Goal: Task Accomplishment & Management: Complete application form

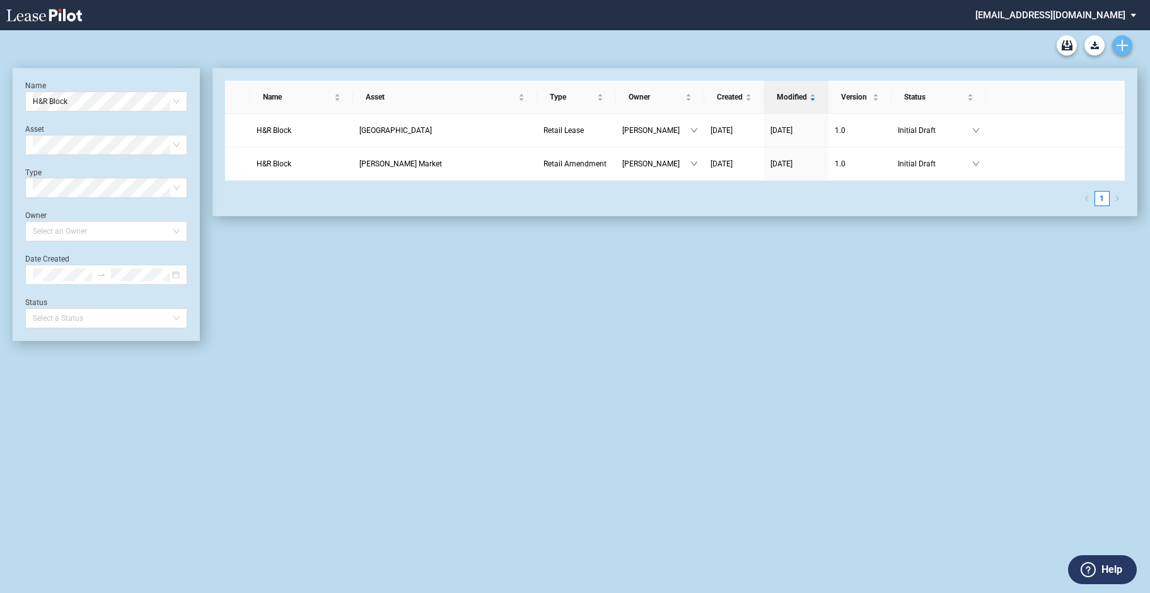
click at [1123, 44] on use "Create new document" at bounding box center [1122, 45] width 11 height 11
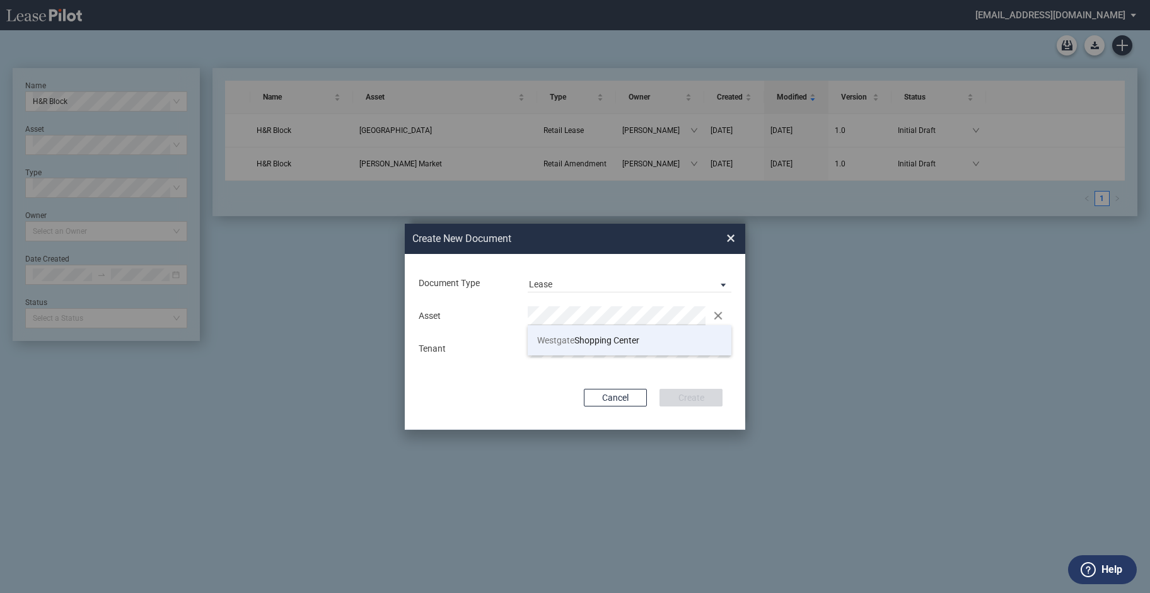
click at [615, 339] on span "[GEOGRAPHIC_DATA]" at bounding box center [588, 340] width 102 height 10
click at [682, 397] on button "Create" at bounding box center [691, 398] width 63 height 18
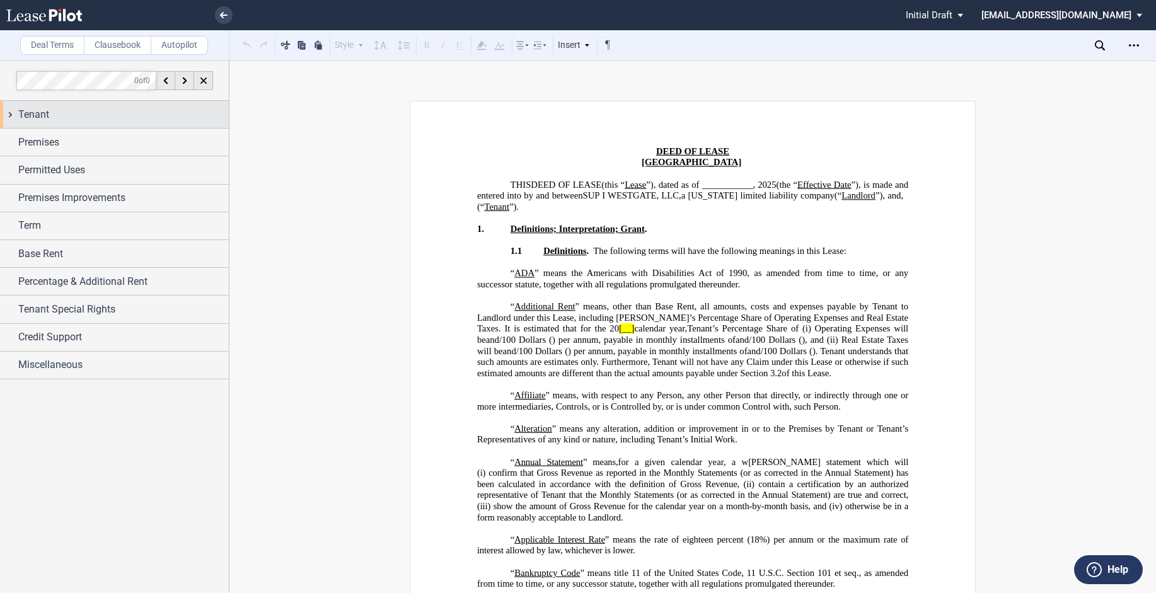
click at [35, 112] on span "Tenant" at bounding box center [33, 114] width 31 height 15
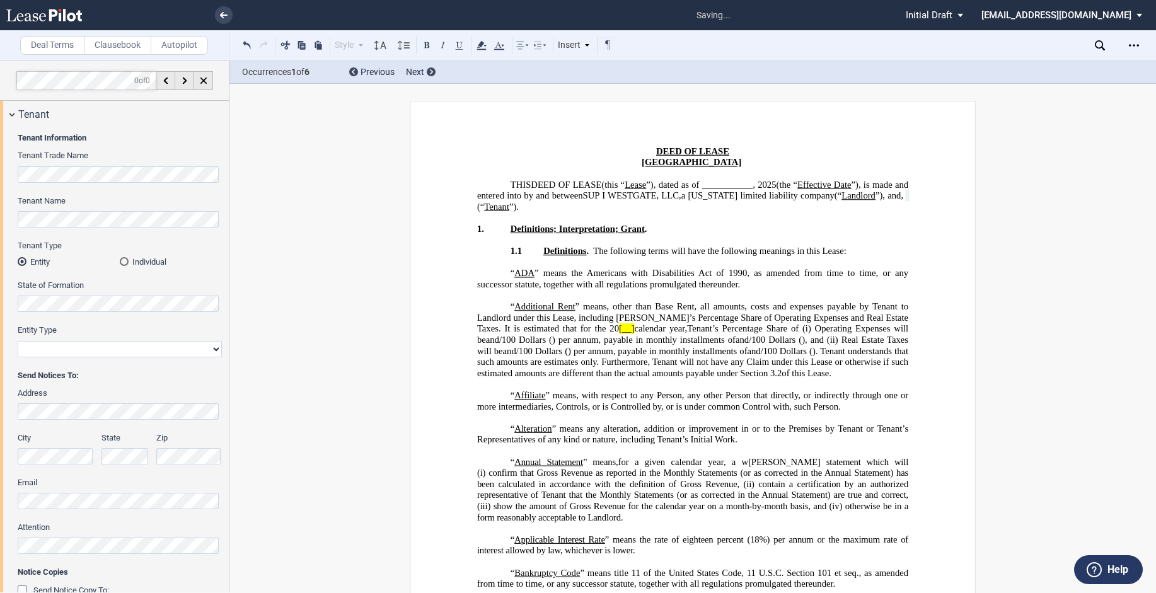
click at [161, 351] on select "Corporation Limited Liability Company General Partnership Limited Partnership O…" at bounding box center [120, 349] width 204 height 16
select select "limited liability company"
click at [18, 341] on select "Corporation Limited Liability Company General Partnership Limited Partnership O…" at bounding box center [120, 349] width 204 height 16
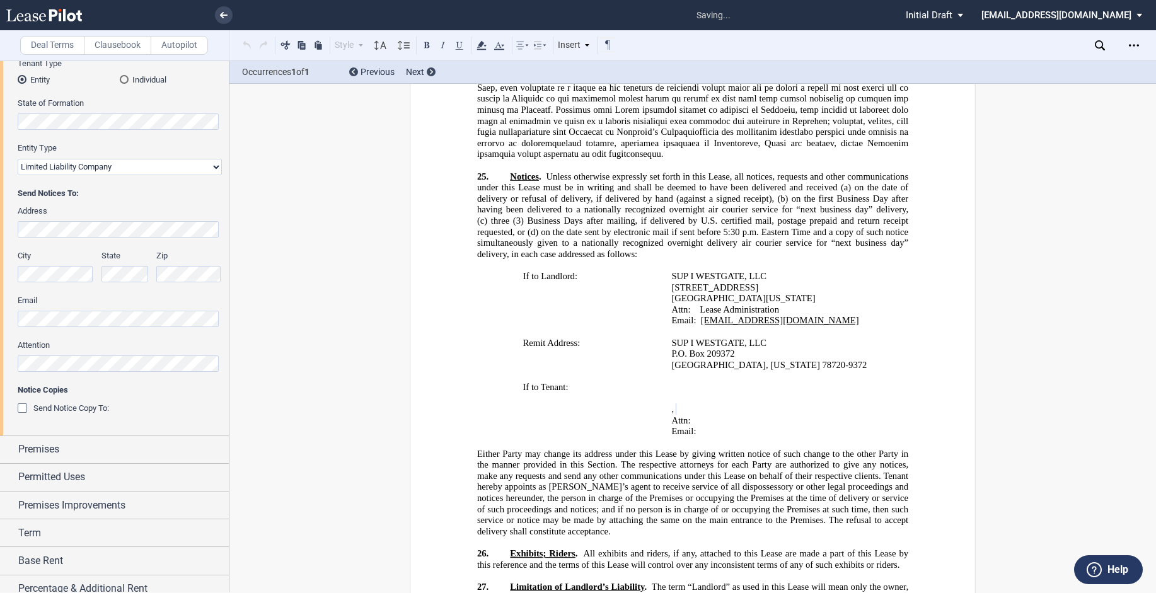
scroll to position [189, 0]
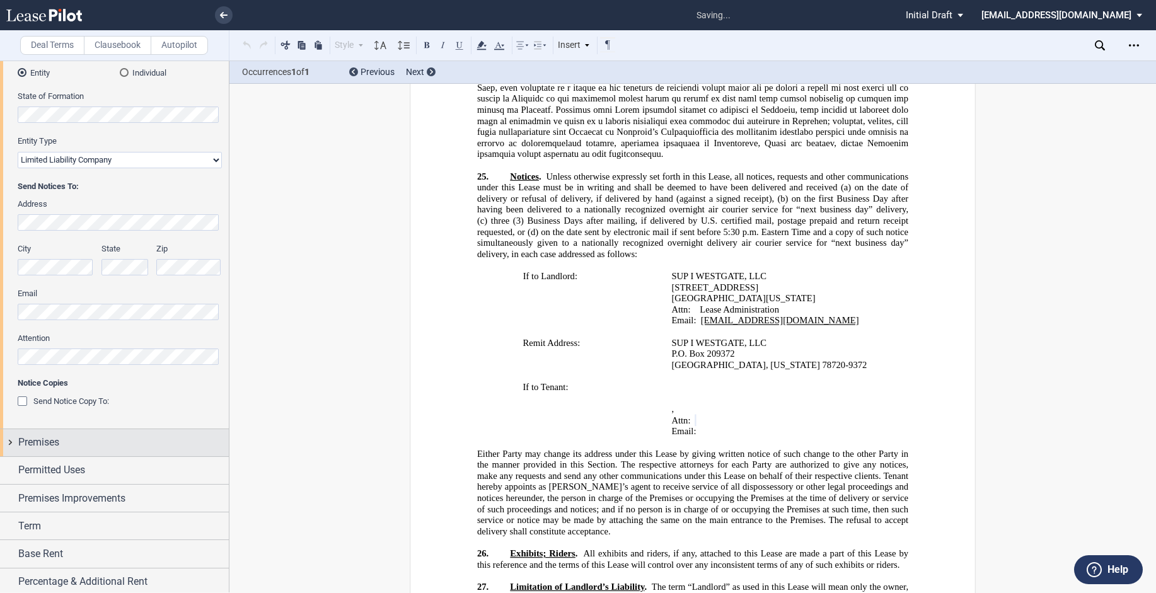
click at [16, 438] on div "Premises" at bounding box center [114, 442] width 229 height 27
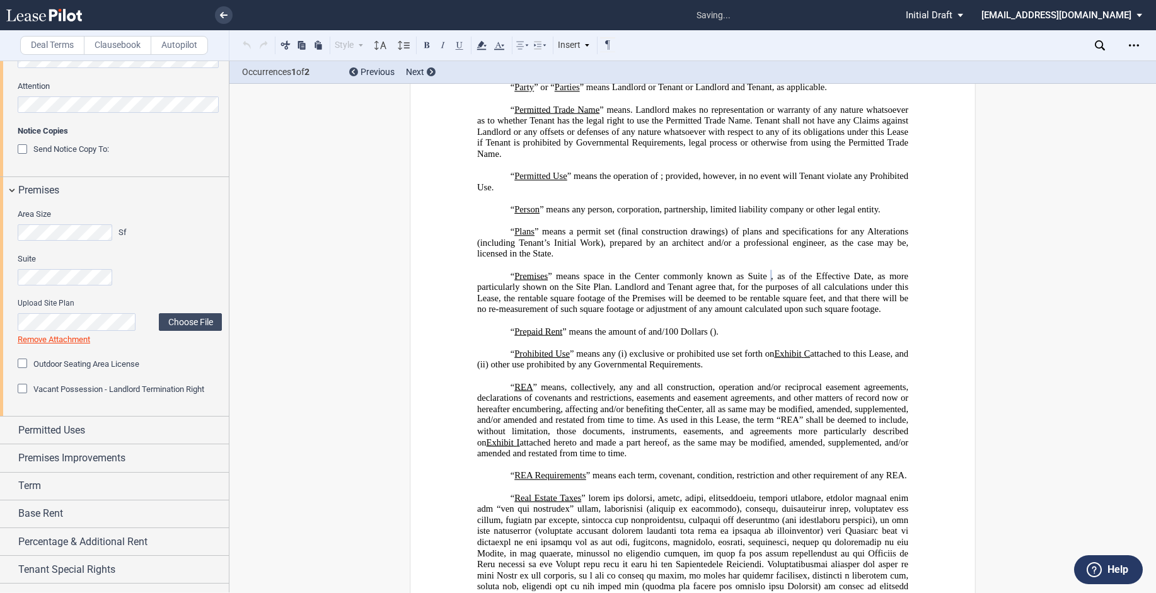
scroll to position [489, 0]
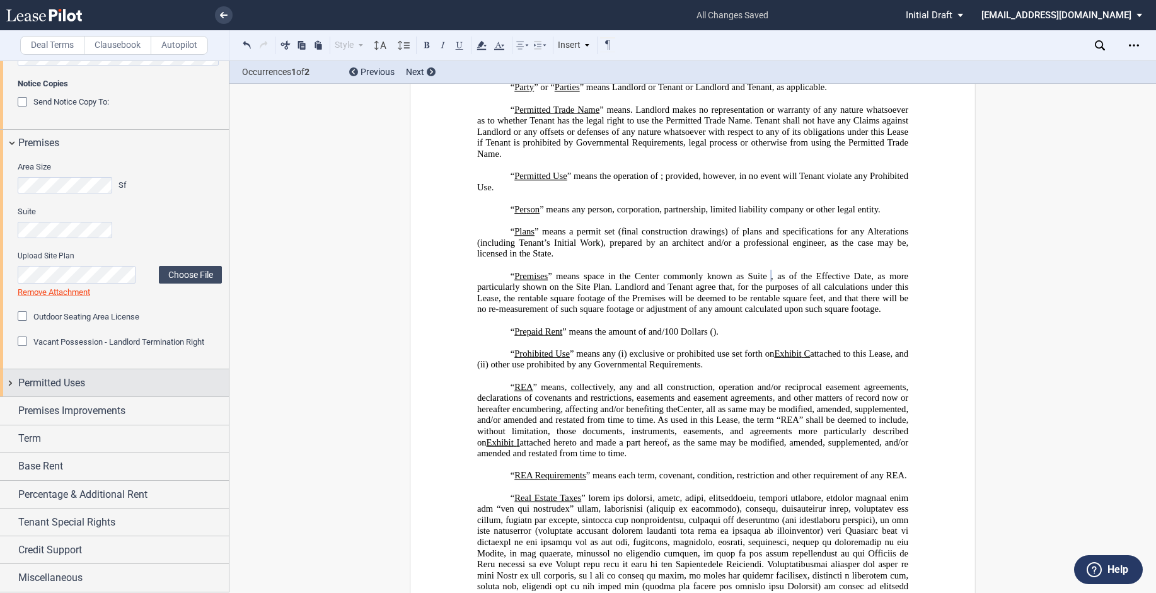
click at [14, 381] on div "Permitted Uses" at bounding box center [114, 383] width 229 height 27
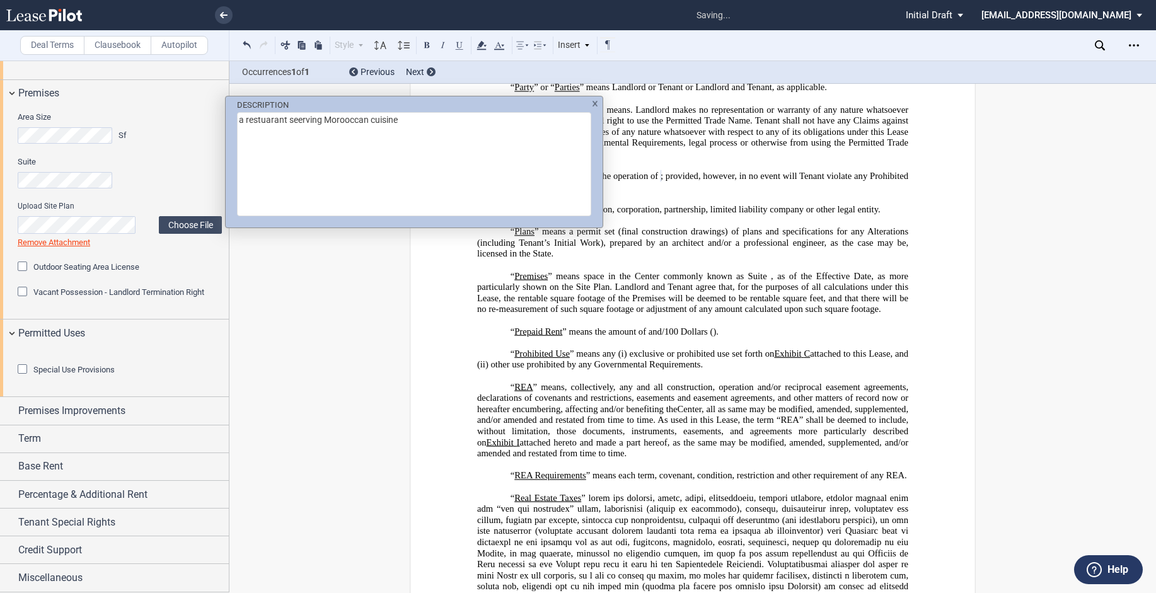
scroll to position [569, 0]
click at [84, 340] on div "DESCRIPTION a restuarant seerving Morooccan cuisine" at bounding box center [578, 296] width 1156 height 593
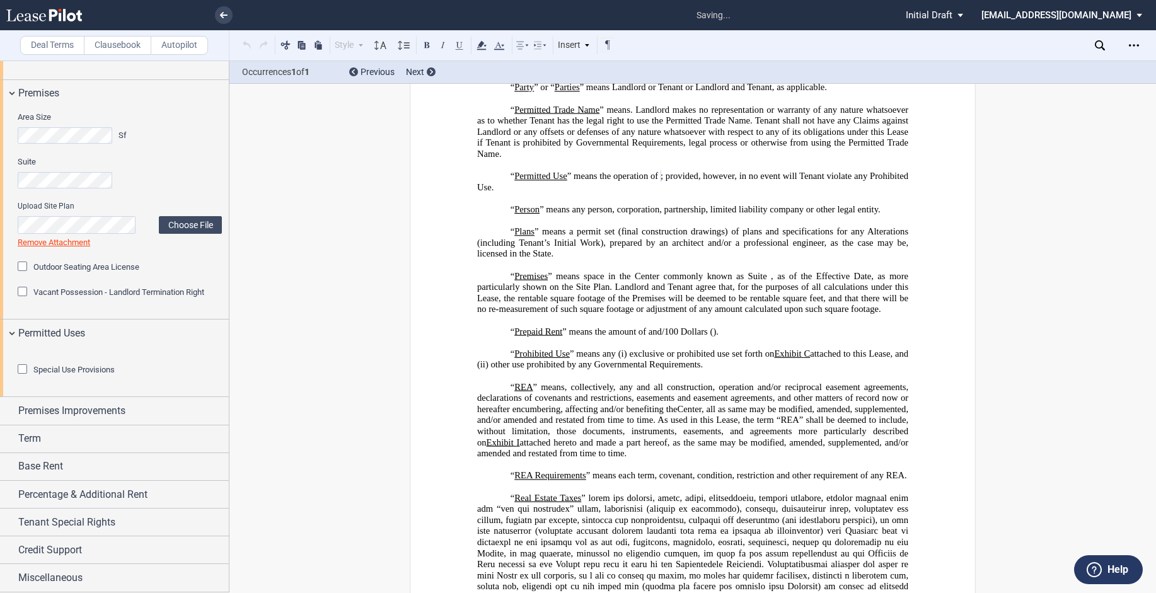
scroll to position [608, 0]
click at [20, 371] on div "Special Use Provisions" at bounding box center [24, 370] width 13 height 13
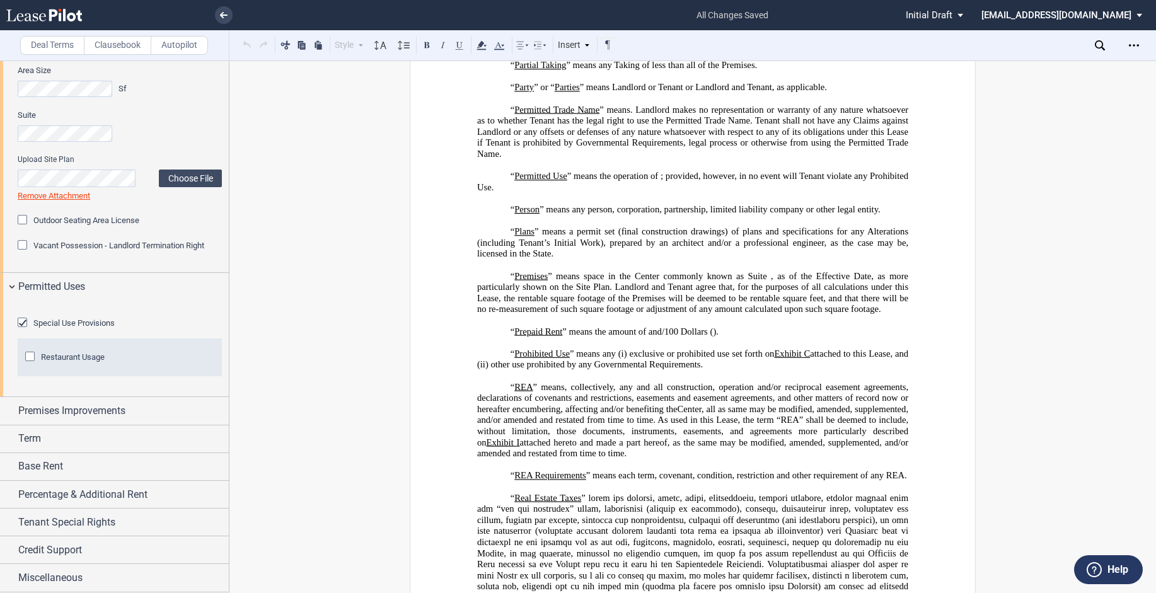
click at [26, 364] on div "Restaurant Usage" at bounding box center [31, 358] width 13 height 13
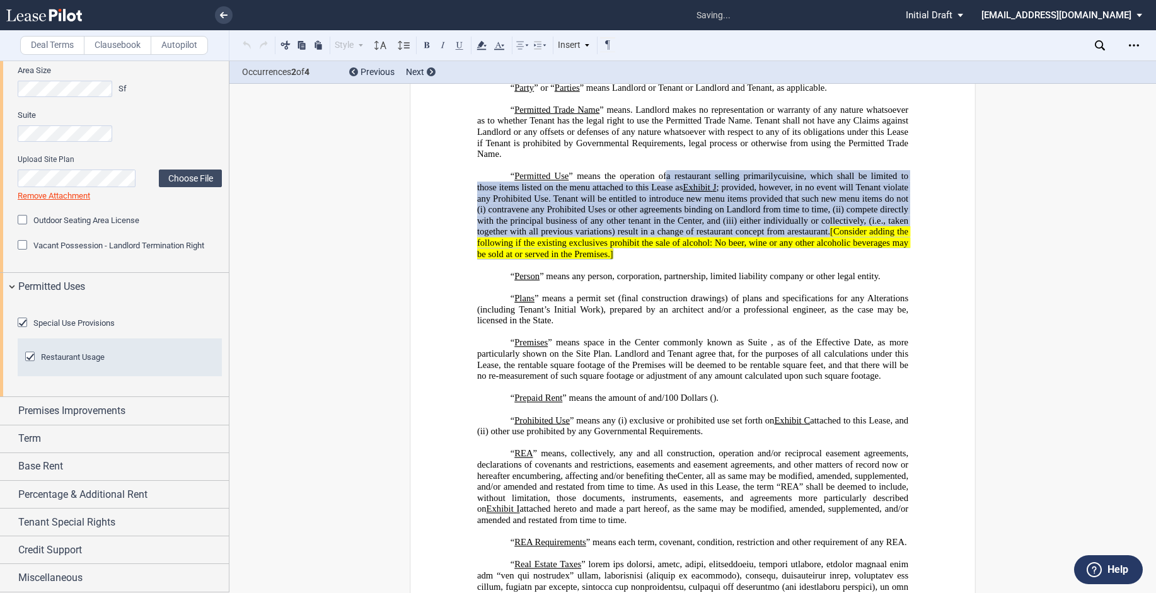
scroll to position [655, 0]
click at [11, 407] on div "Premises Improvements" at bounding box center [114, 410] width 229 height 27
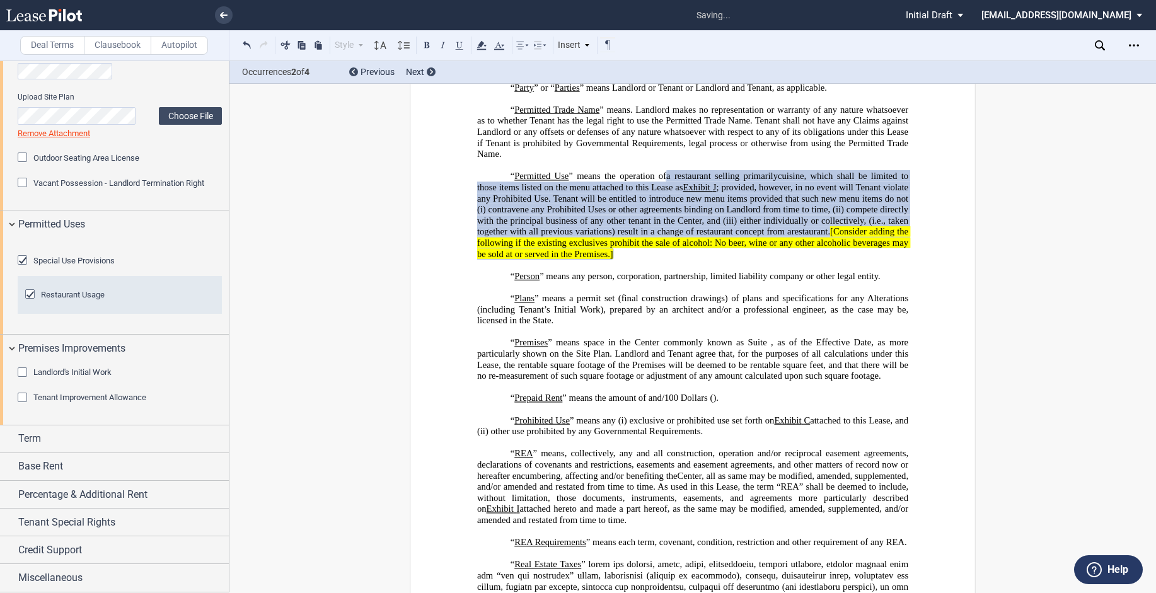
scroll to position [717, 0]
click at [11, 347] on div "Premises Improvements" at bounding box center [114, 348] width 229 height 27
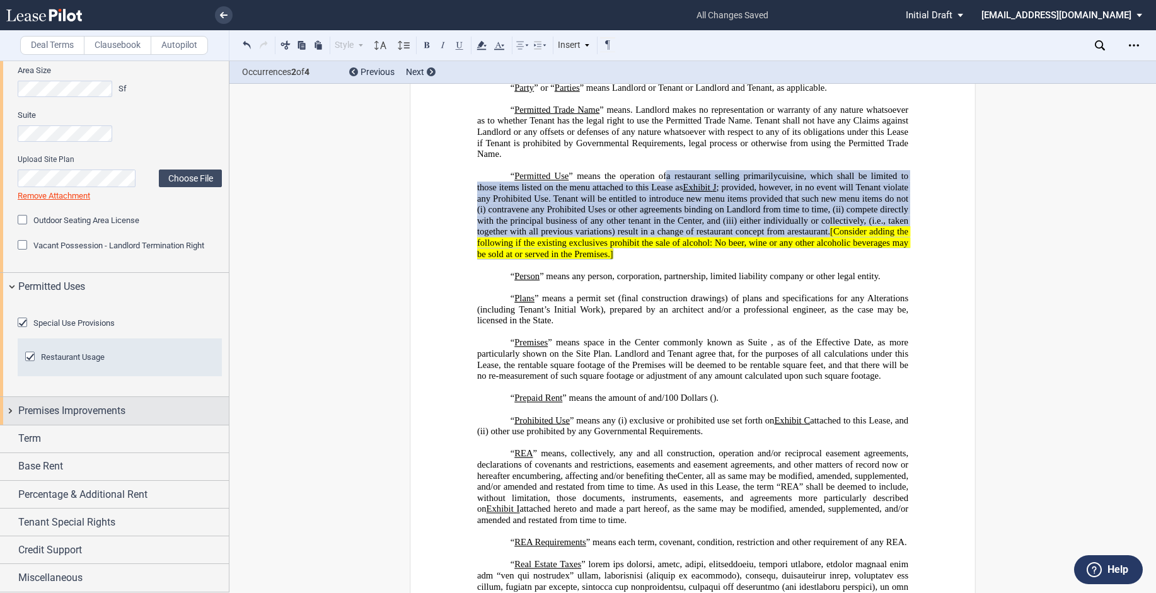
scroll to position [655, 0]
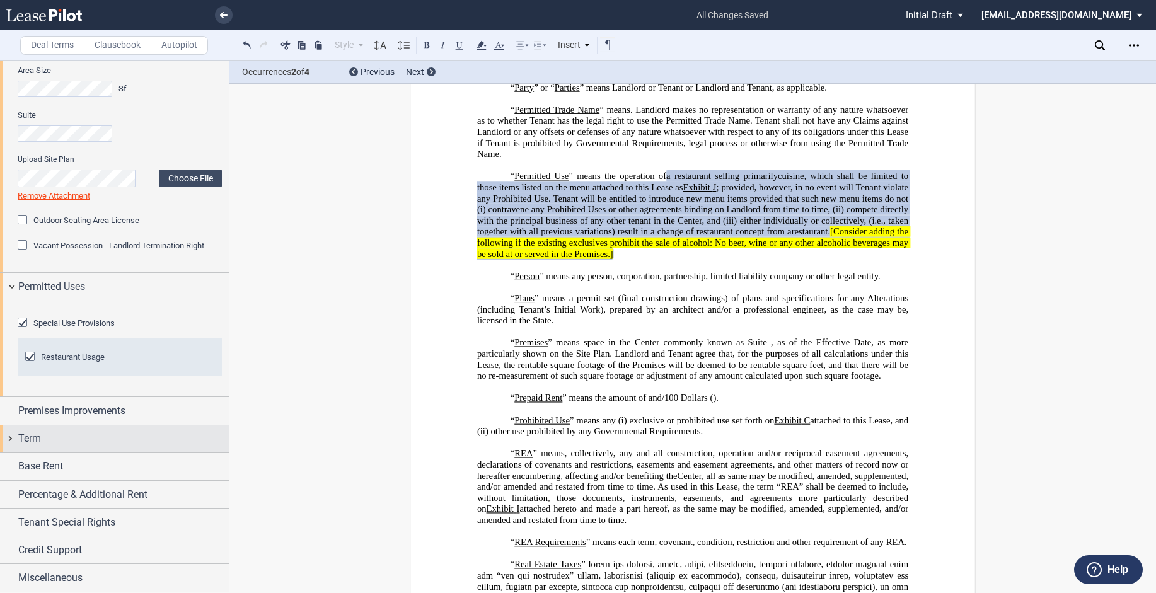
click at [11, 433] on div "Term" at bounding box center [114, 439] width 229 height 27
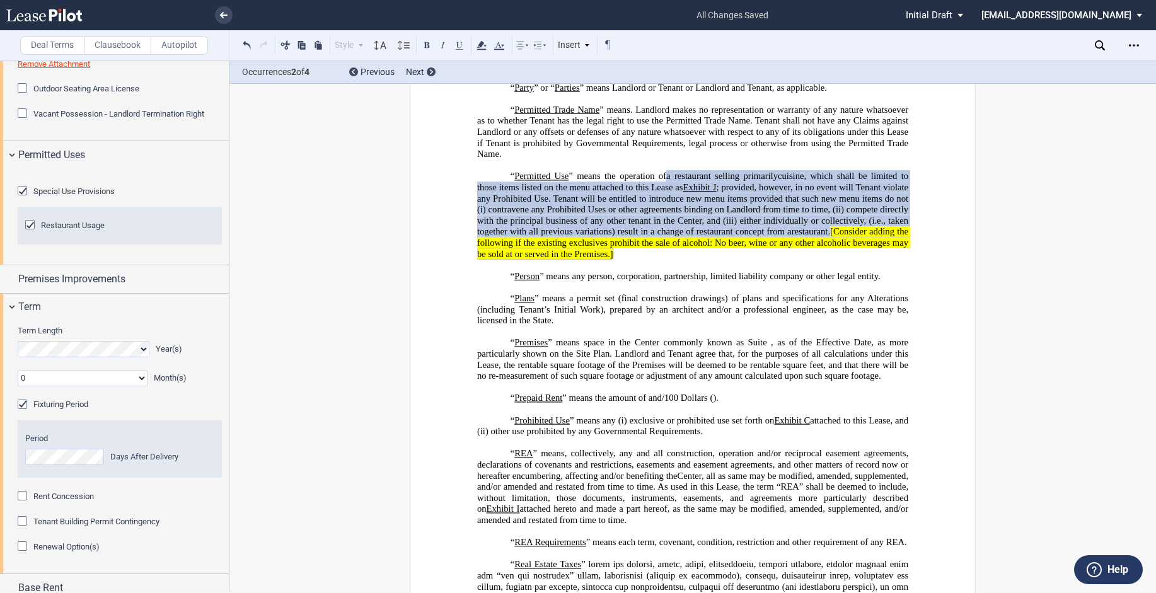
scroll to position [907, 0]
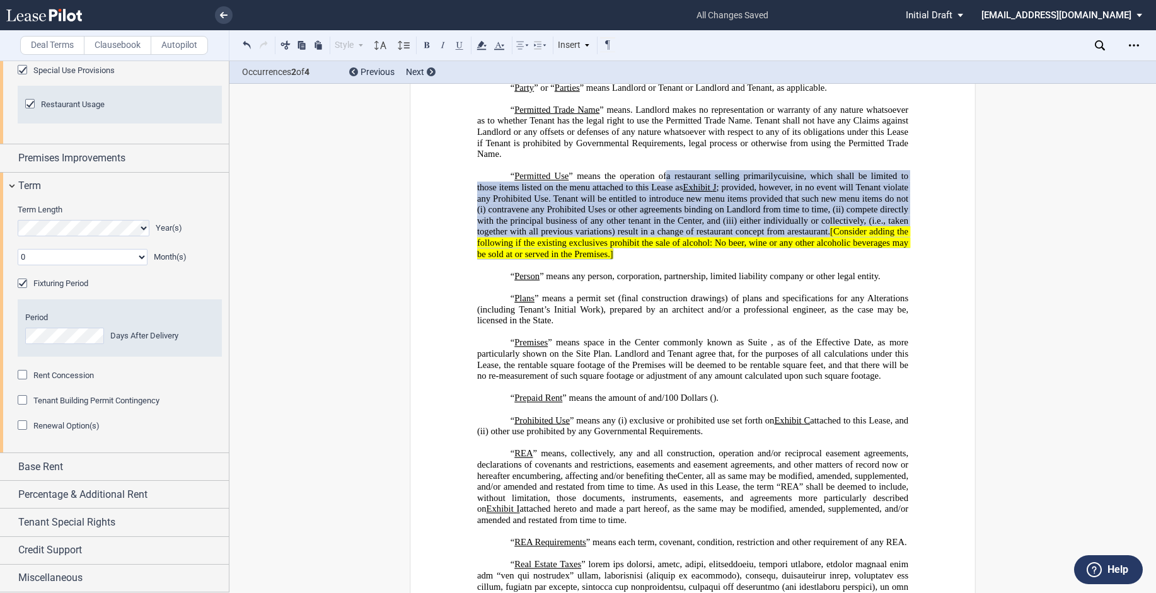
click at [140, 256] on select "0 1 2 3 4 5 6 7 8 9 10 11" at bounding box center [83, 257] width 130 height 16
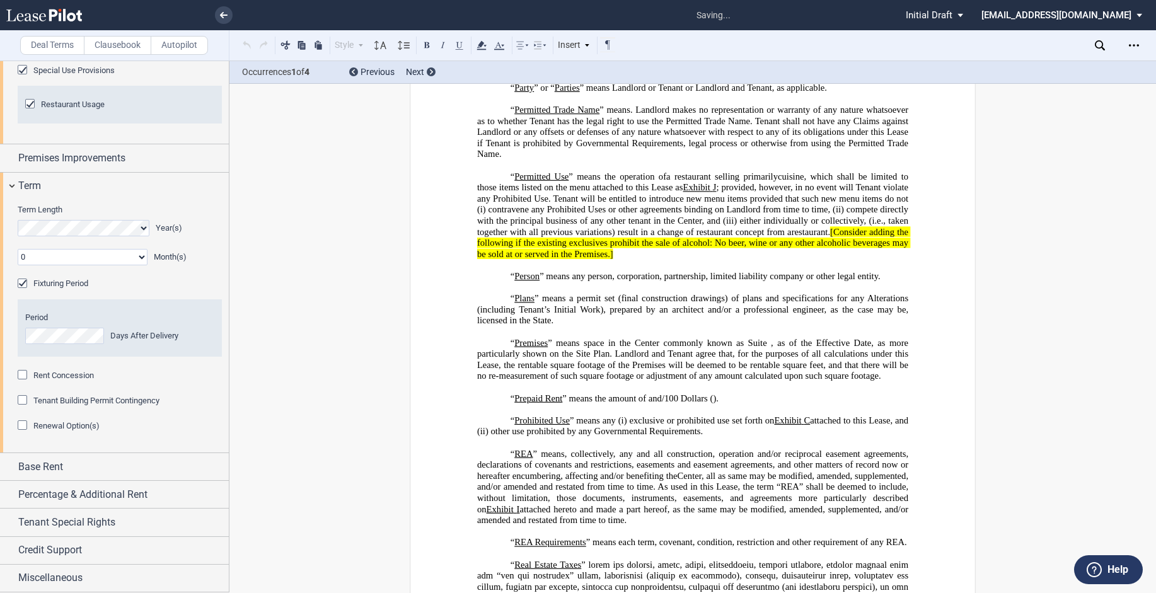
click at [136, 258] on select "0 1 2 3 4 5 6 7 8 9 10 11" at bounding box center [83, 257] width 130 height 16
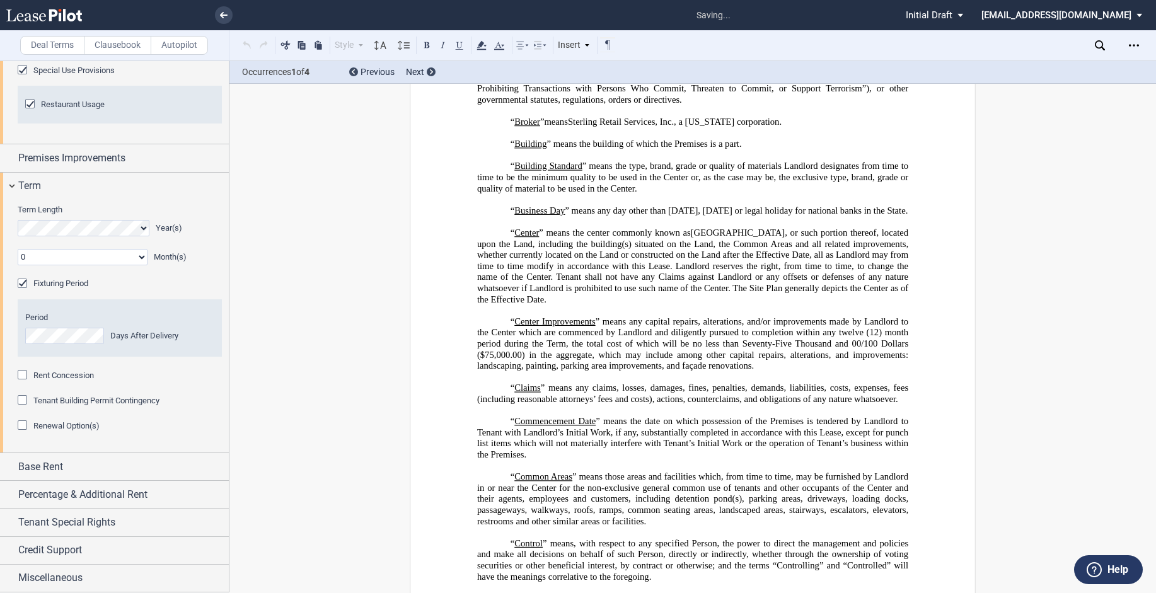
scroll to position [369, 0]
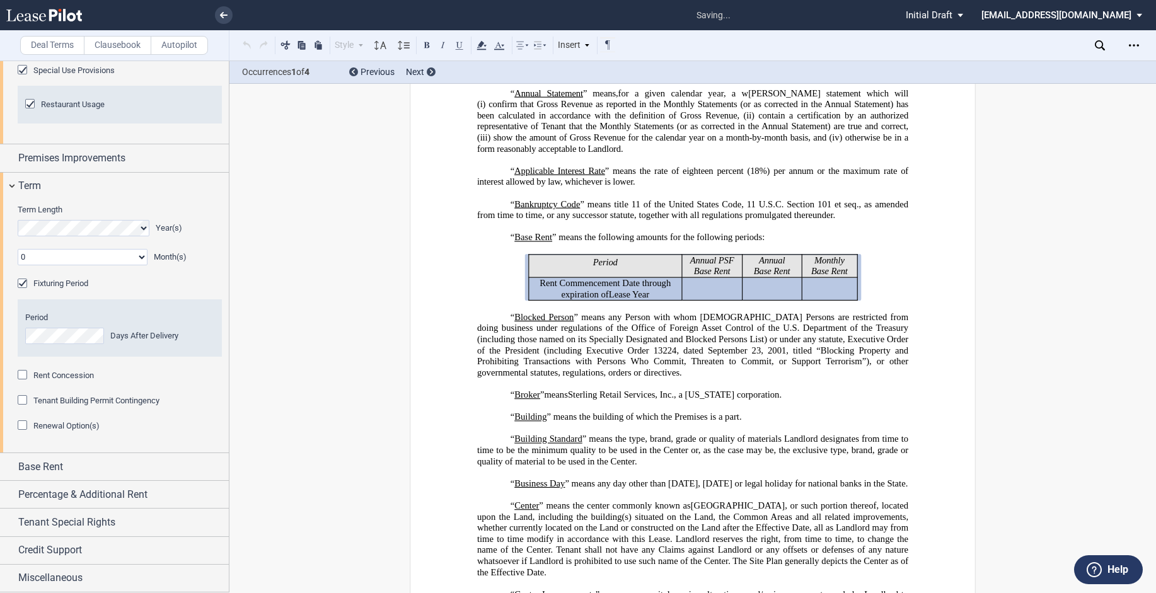
drag, startPoint x: 141, startPoint y: 256, endPoint x: 135, endPoint y: 267, distance: 12.7
click at [141, 256] on select "0 1 2 3 4 5 6 7 8 9 10 11" at bounding box center [83, 257] width 130 height 16
select select "number:6"
click at [18, 249] on select "0 1 2 3 4 5 6 7 8 9 10 11" at bounding box center [83, 257] width 130 height 16
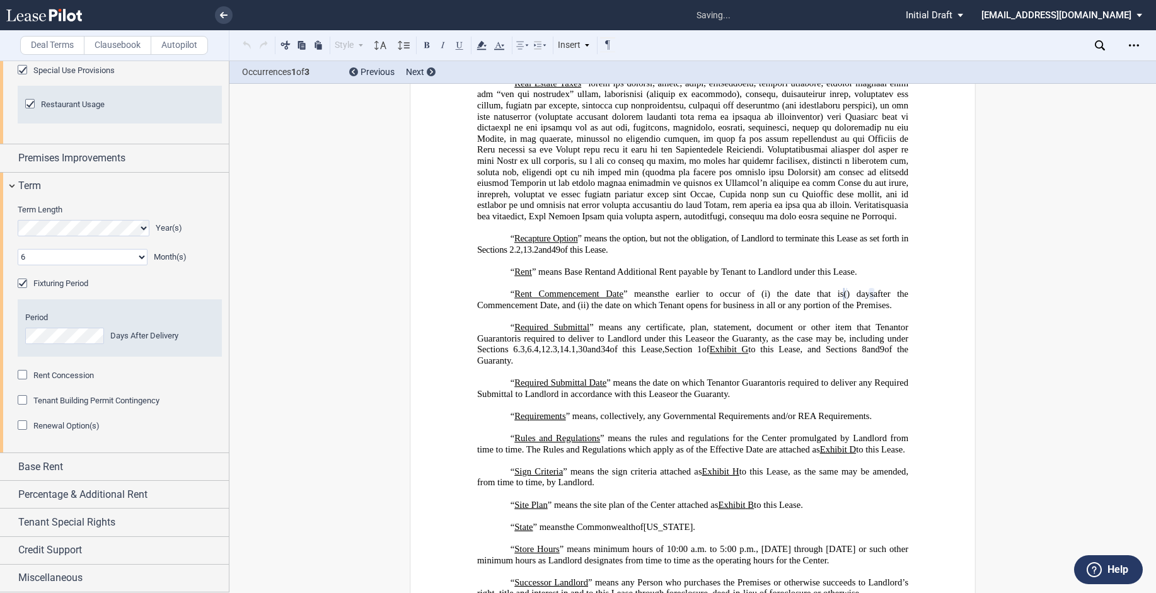
scroll to position [3650, 0]
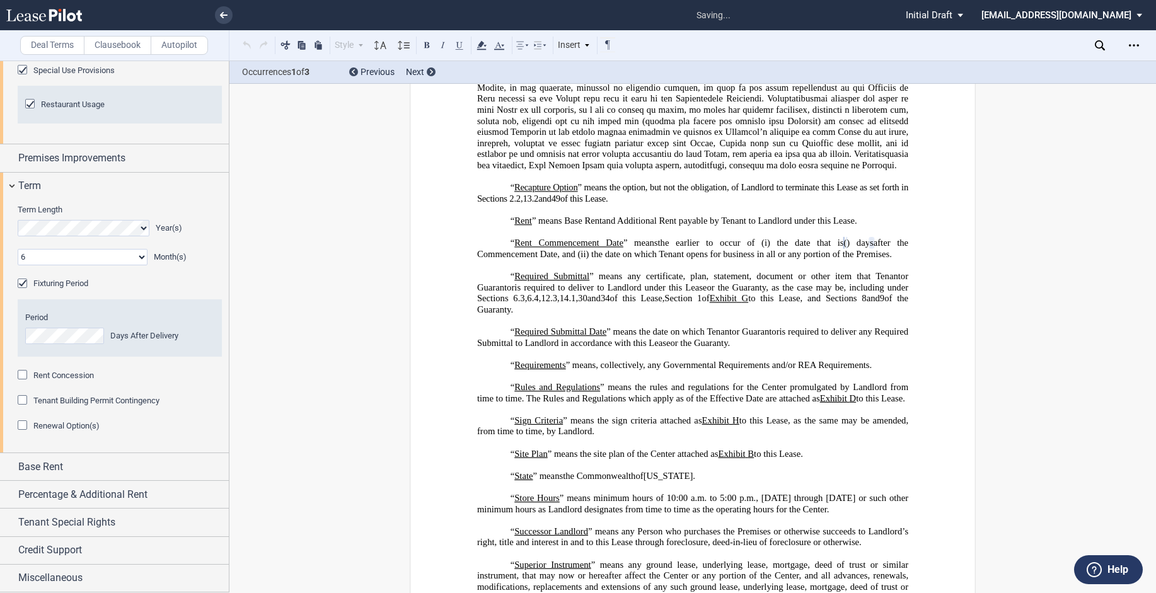
click at [18, 374] on div "Rent Concession" at bounding box center [24, 376] width 13 height 13
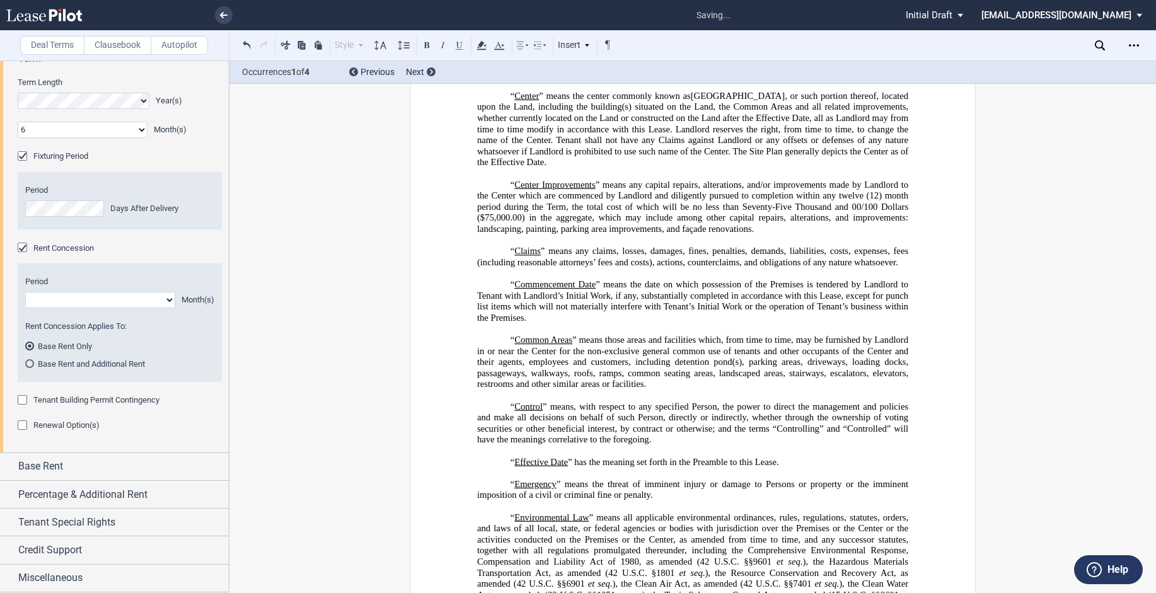
scroll to position [374, 0]
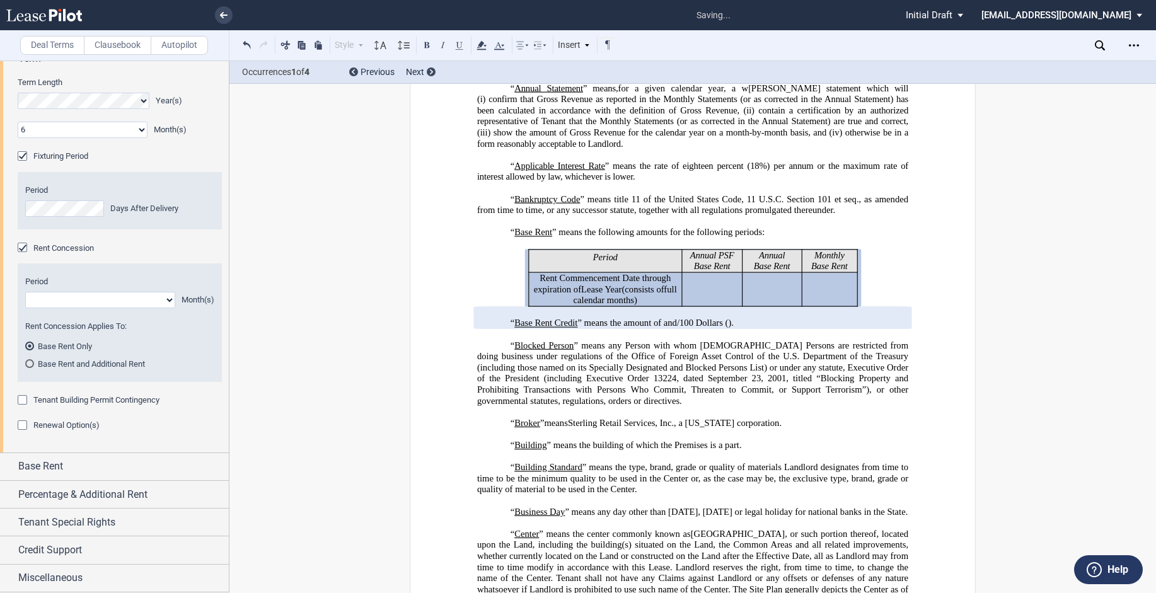
click at [165, 308] on select "1 2 3 4 5 6 7 8 9 10 11" at bounding box center [100, 300] width 150 height 16
select select "number:6"
click at [25, 308] on select "1 2 3 4 5 6 7 8 9 10 11" at bounding box center [100, 300] width 150 height 16
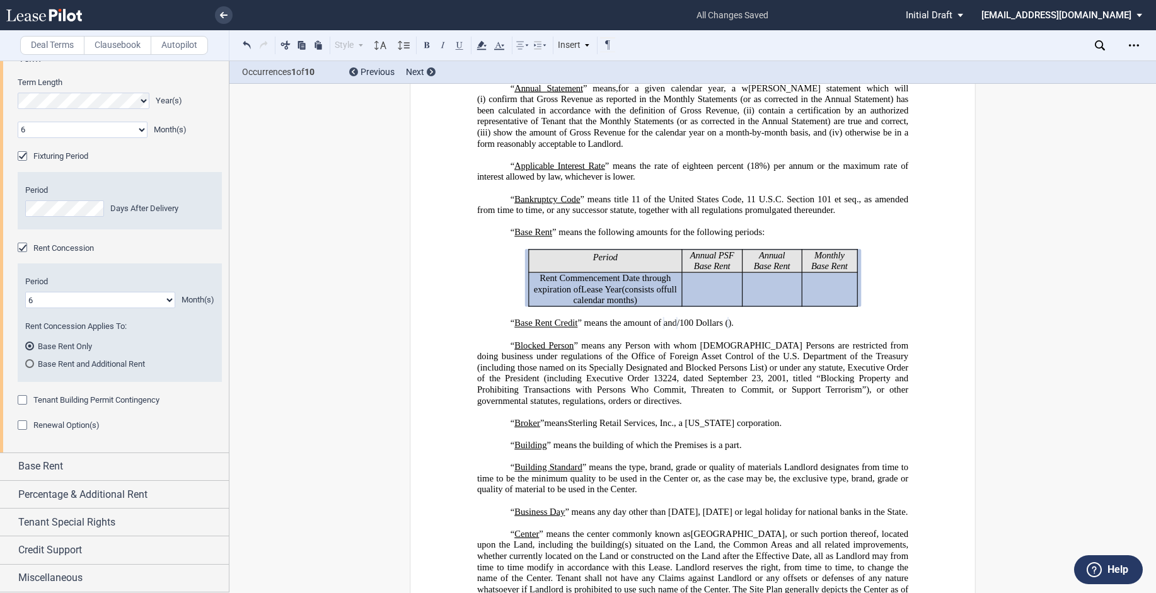
scroll to position [1035, 0]
click at [21, 401] on div "Tenant Building Permit Contingency" at bounding box center [24, 401] width 13 height 13
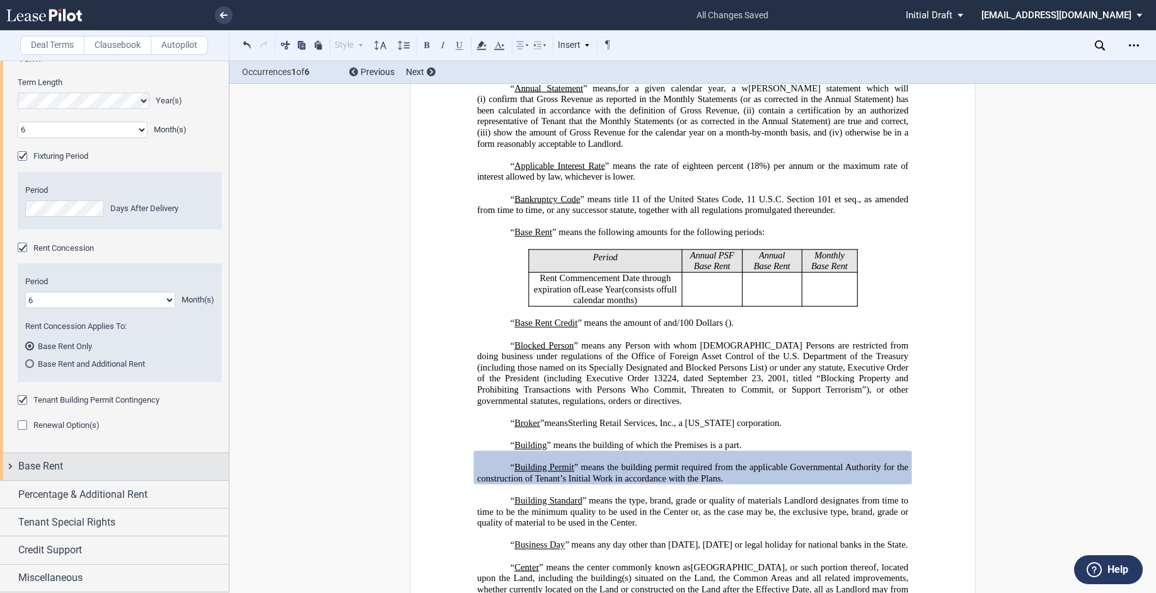
click at [16, 459] on div "Base Rent" at bounding box center [114, 466] width 229 height 27
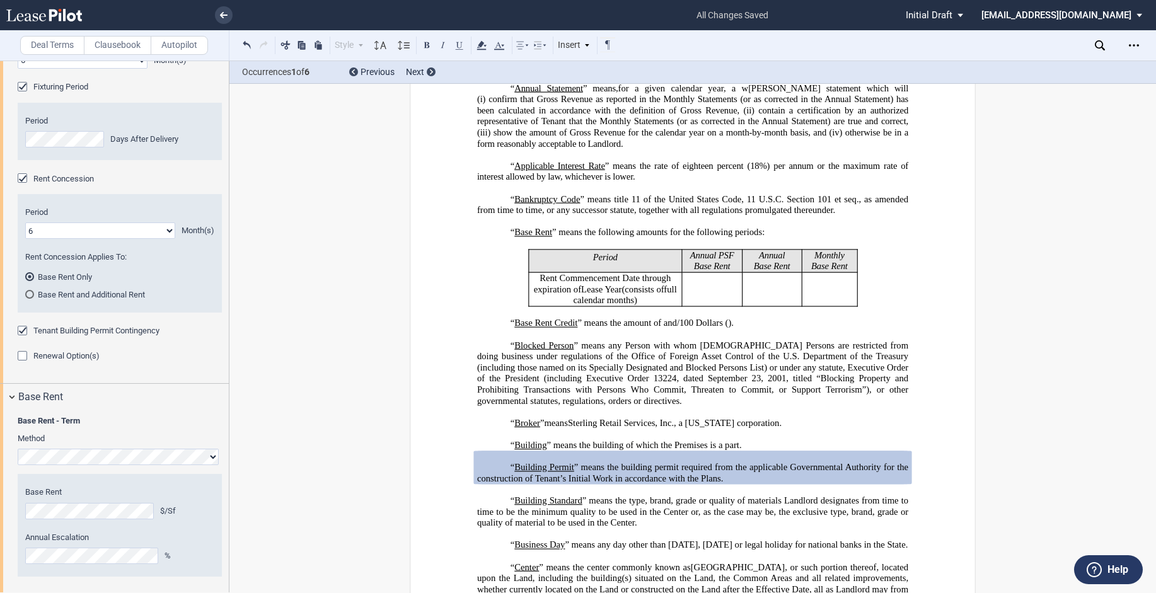
scroll to position [1221, 0]
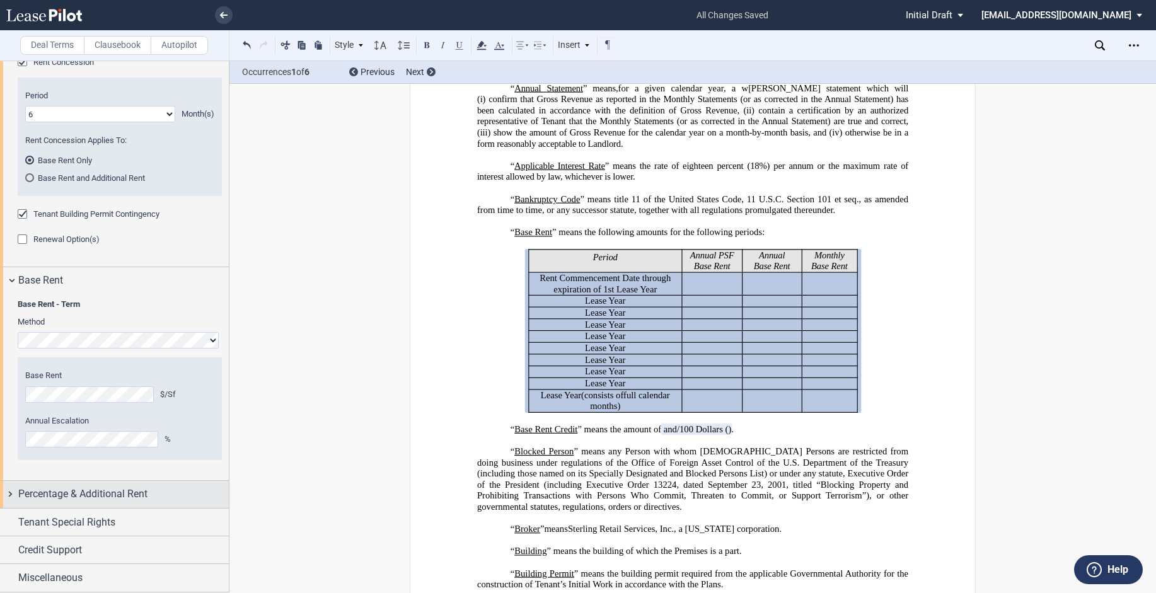
click at [3, 492] on div "Percentage & Additional Rent" at bounding box center [114, 494] width 229 height 27
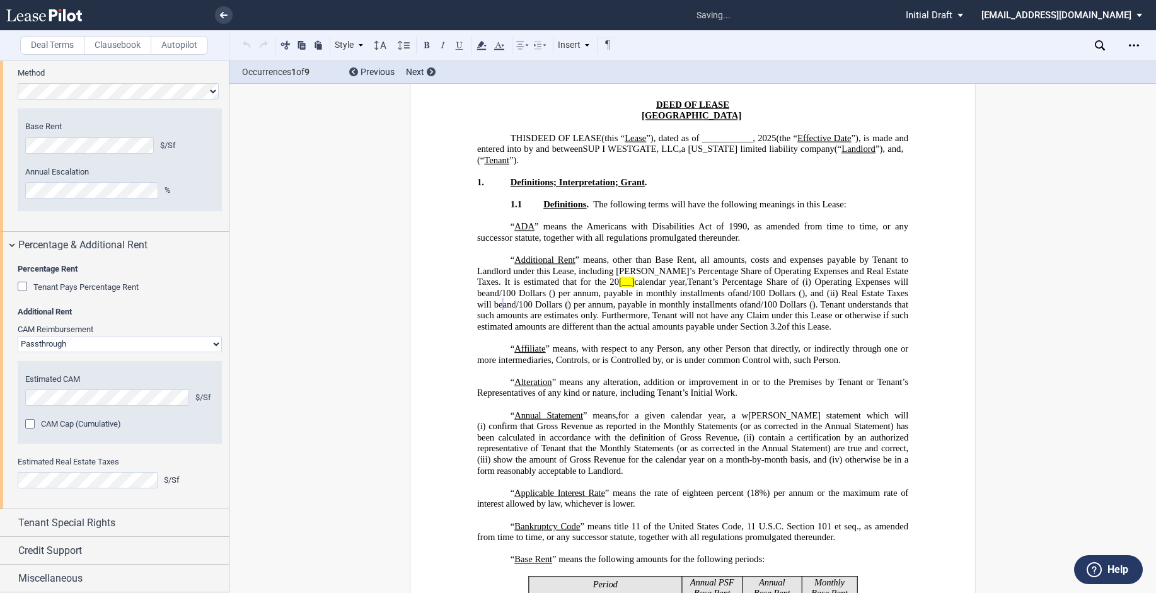
scroll to position [299, 0]
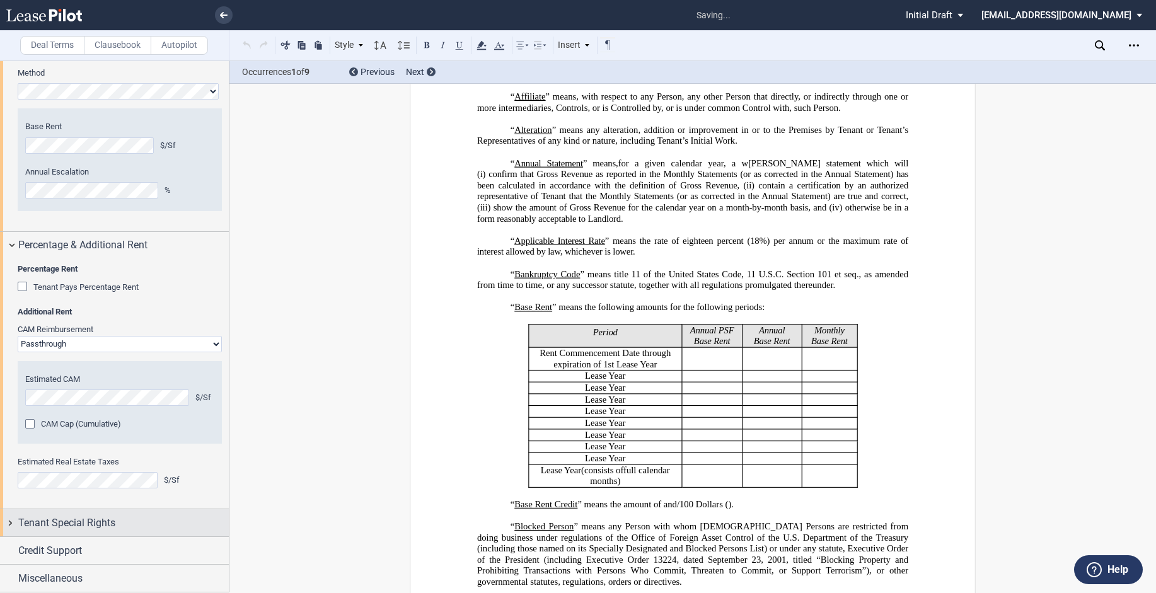
click at [20, 518] on span "Tenant Special Rights" at bounding box center [66, 523] width 97 height 15
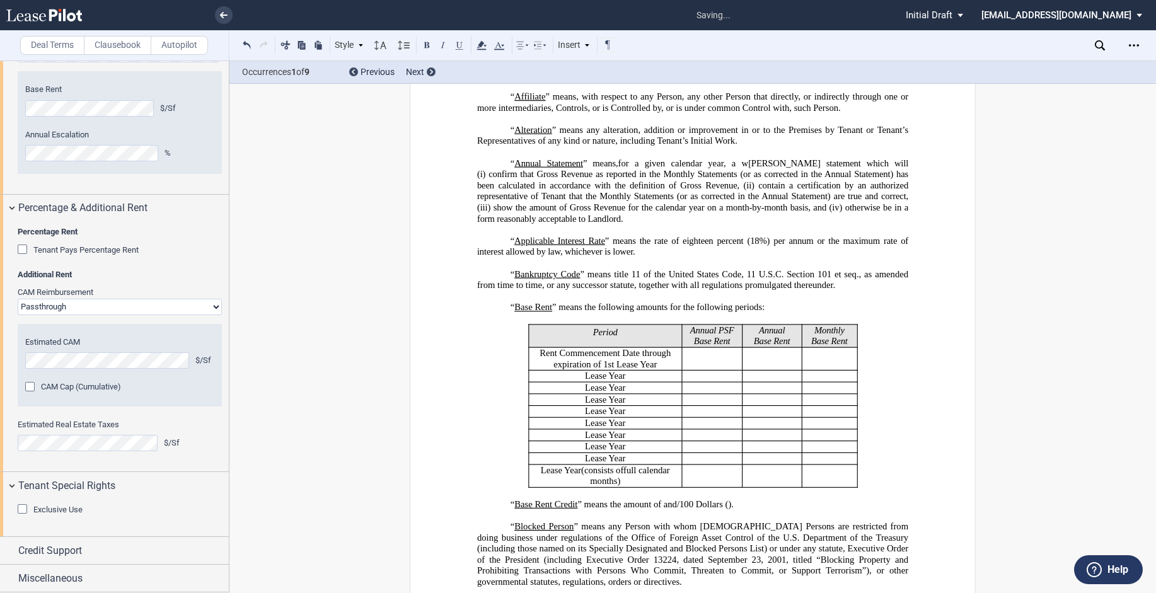
scroll to position [1508, 0]
drag, startPoint x: 13, startPoint y: 544, endPoint x: 81, endPoint y: 533, distance: 69.5
click at [13, 544] on div "Credit Support" at bounding box center [114, 550] width 229 height 27
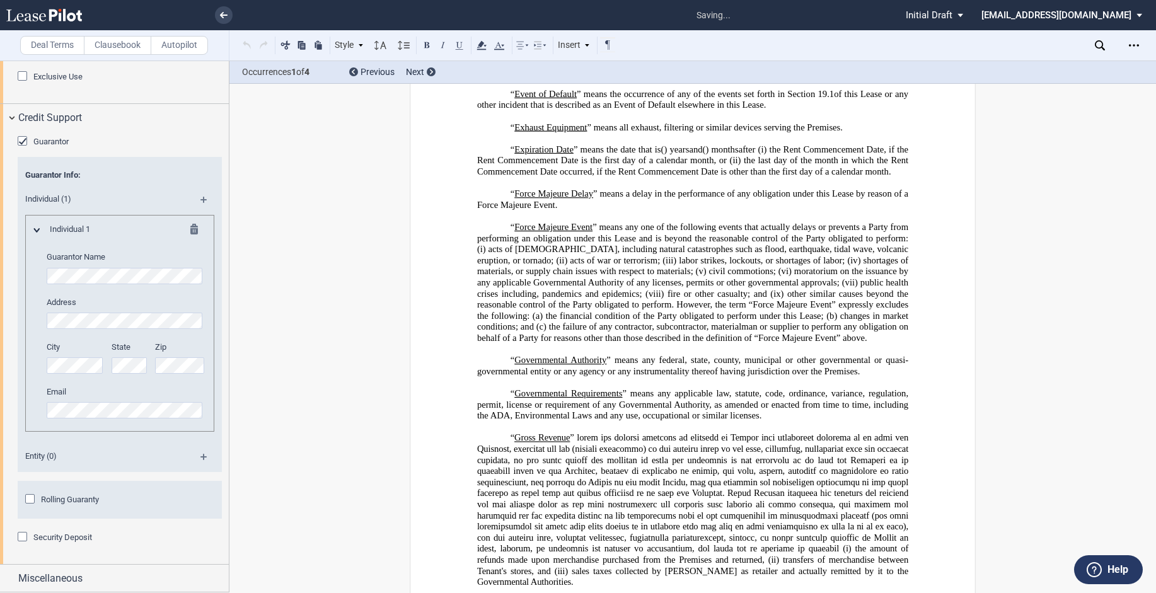
scroll to position [1859, 0]
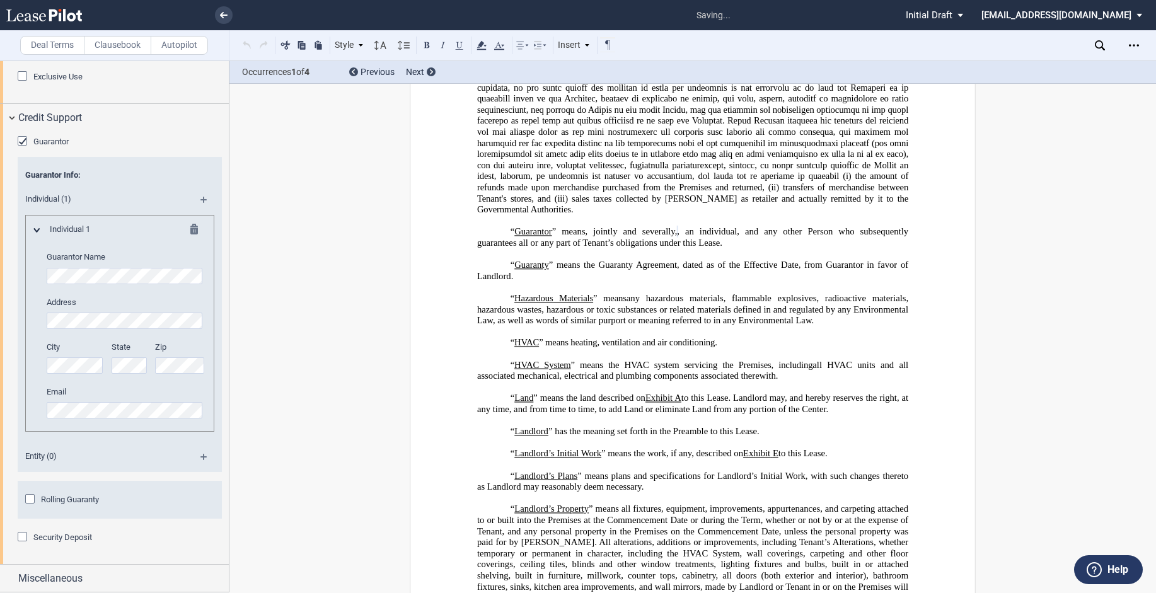
click at [79, 331] on div "Address City State Zip" at bounding box center [126, 342] width 159 height 90
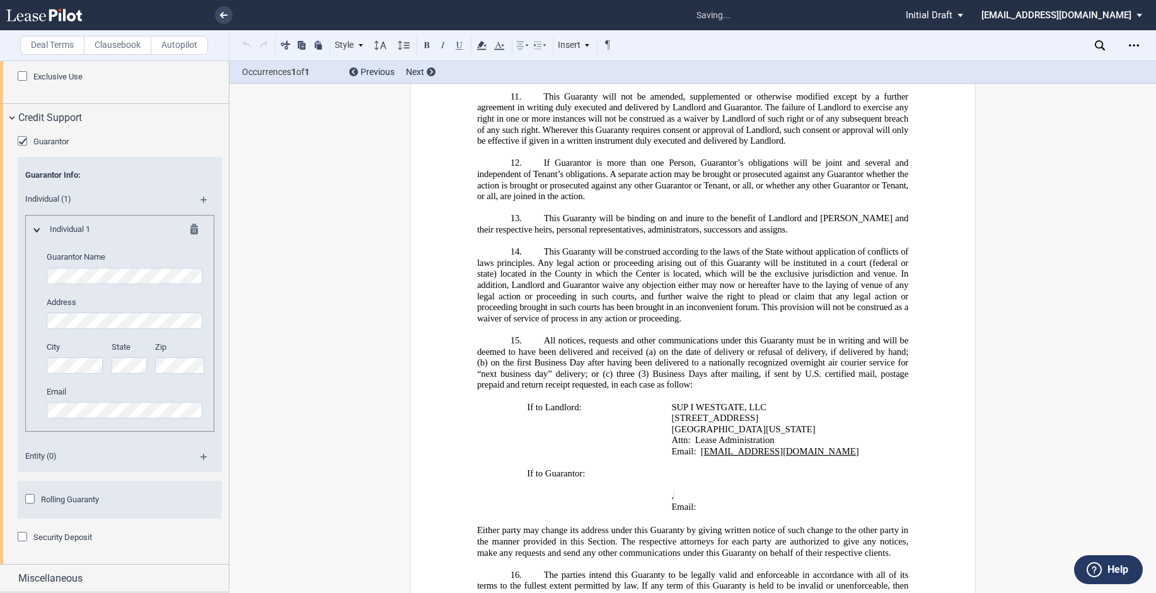
scroll to position [0, 0]
click at [21, 533] on div "Security Deposit" at bounding box center [24, 538] width 13 height 13
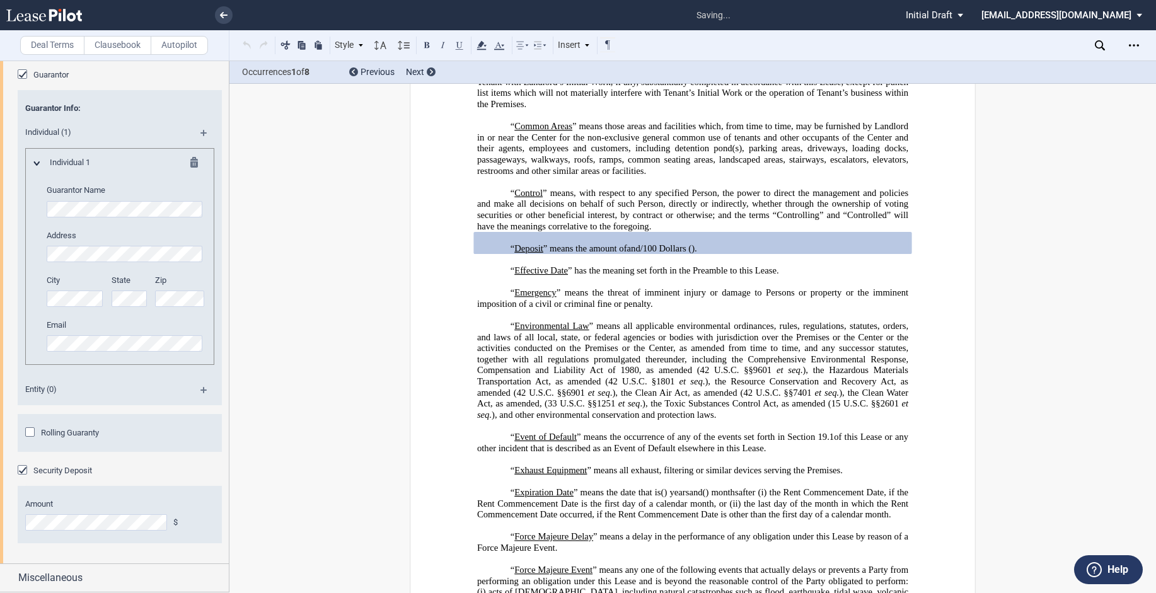
scroll to position [2007, 0]
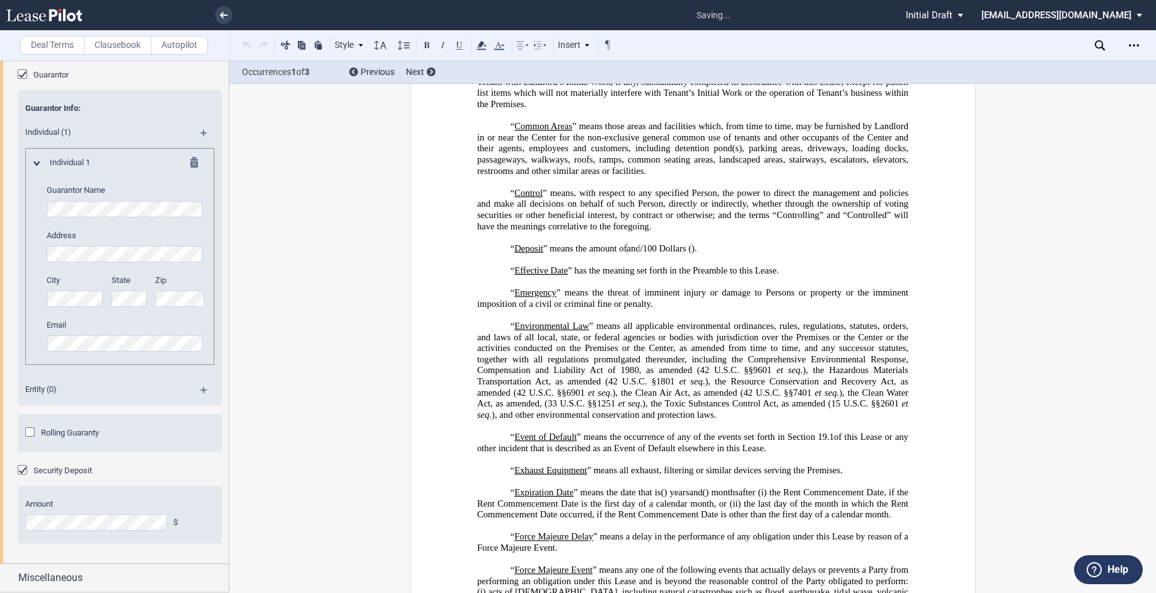
drag, startPoint x: 400, startPoint y: 481, endPoint x: 318, endPoint y: 482, distance: 82.0
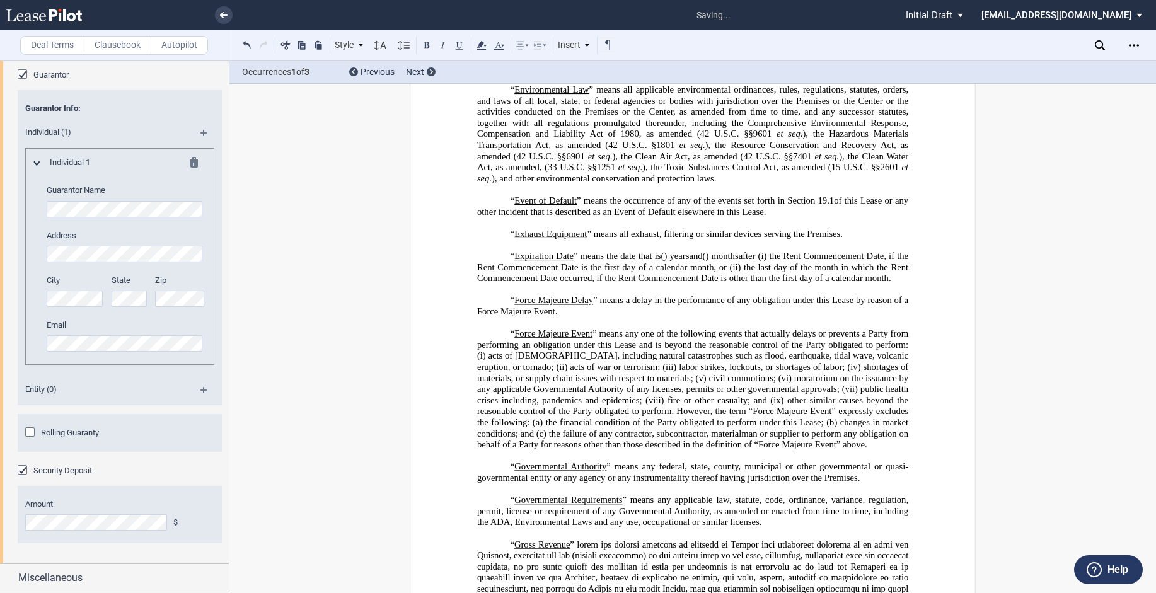
scroll to position [1544, 0]
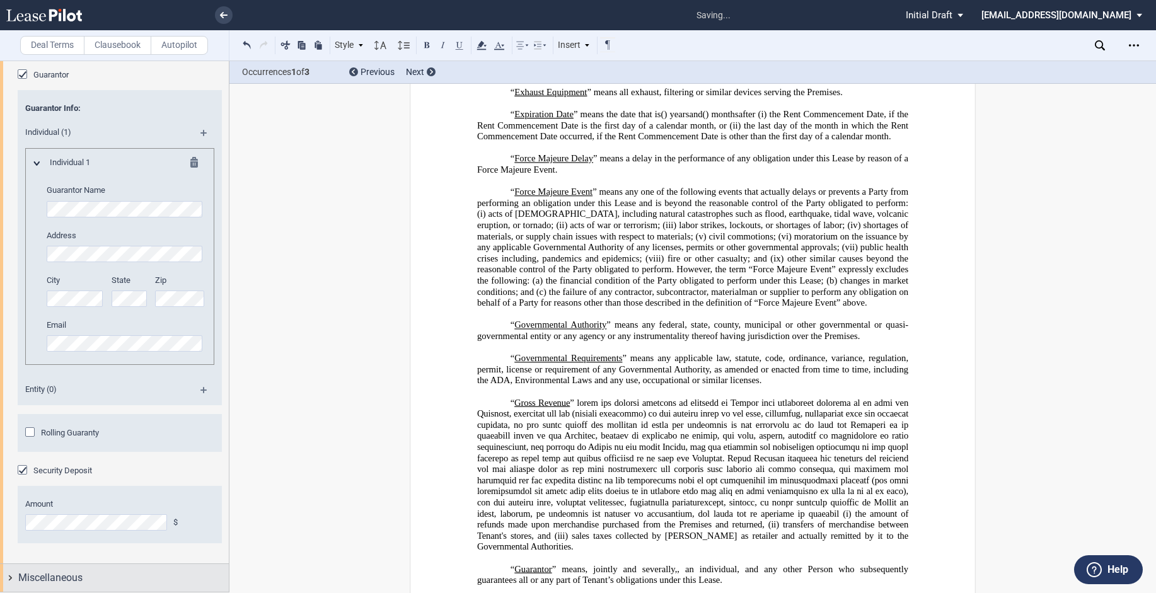
click at [12, 576] on div "Miscellaneous" at bounding box center [114, 577] width 229 height 27
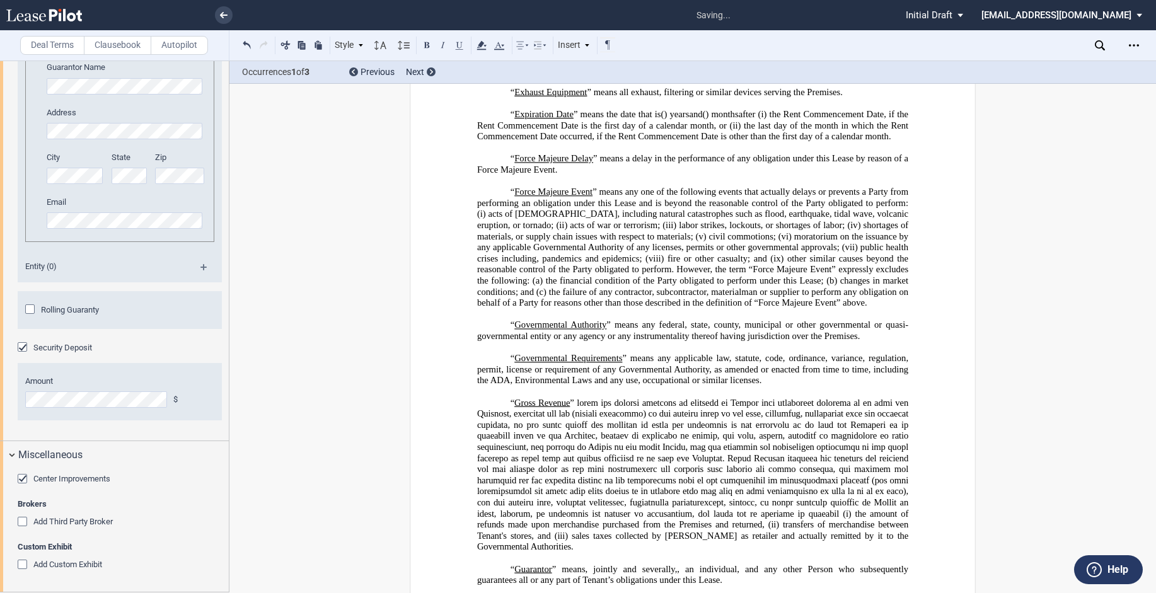
scroll to position [2130, 0]
click at [27, 517] on div "Add Third Party Broker" at bounding box center [24, 523] width 13 height 13
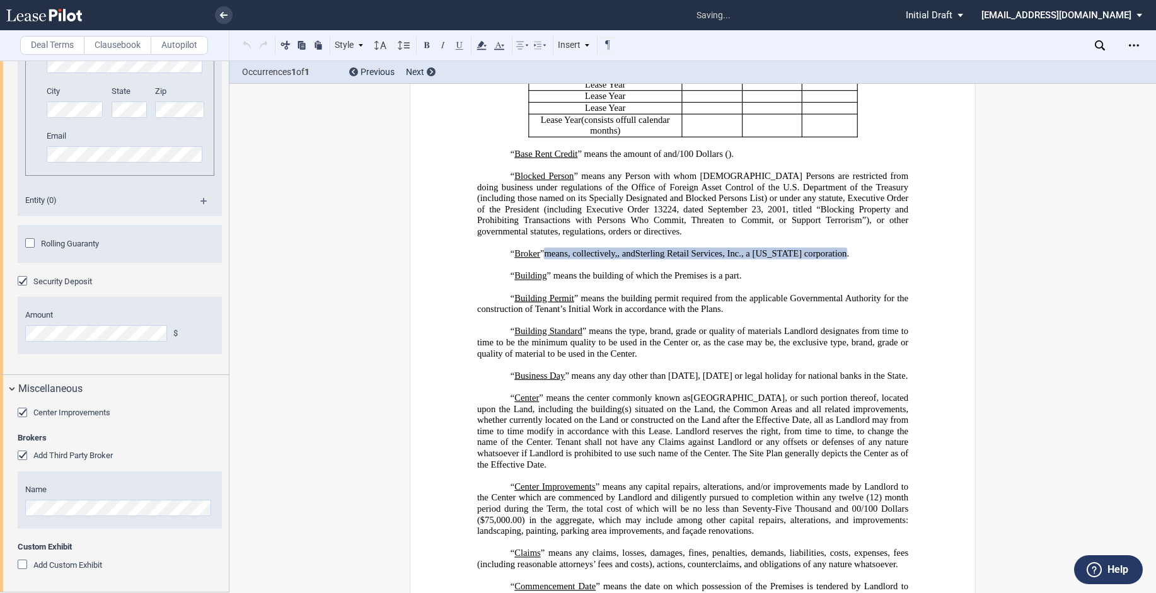
scroll to position [2196, 0]
click at [22, 566] on div "Add Custom Exhibit" at bounding box center [24, 566] width 13 height 13
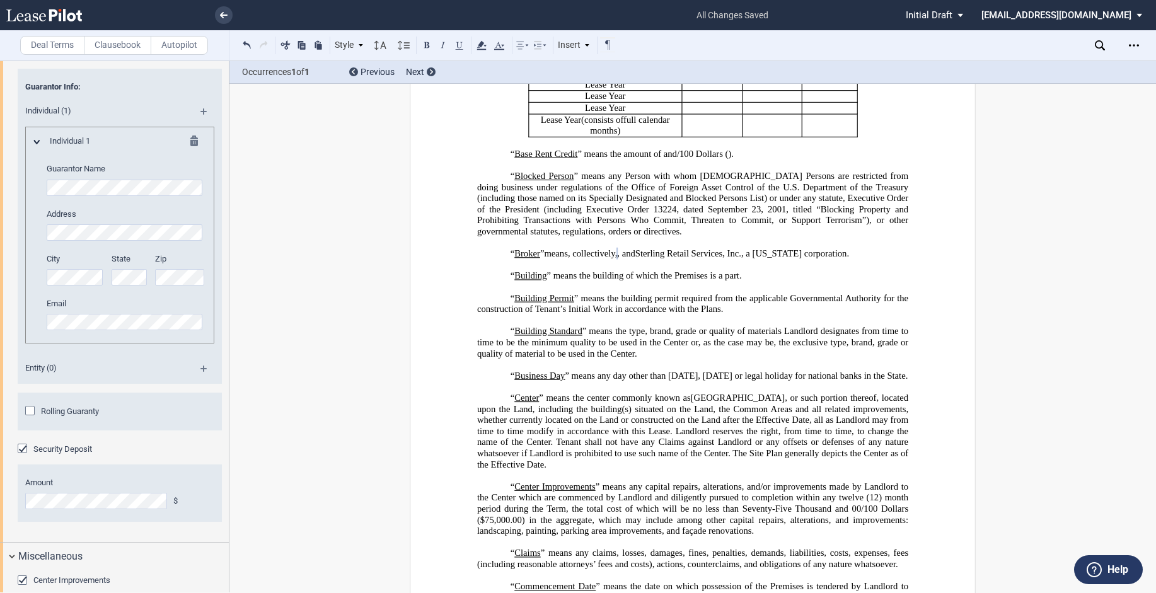
scroll to position [1955, 0]
click at [195, 131] on div "Individual (1)" at bounding box center [120, 117] width 204 height 28
click at [201, 128] on md-icon at bounding box center [209, 120] width 17 height 15
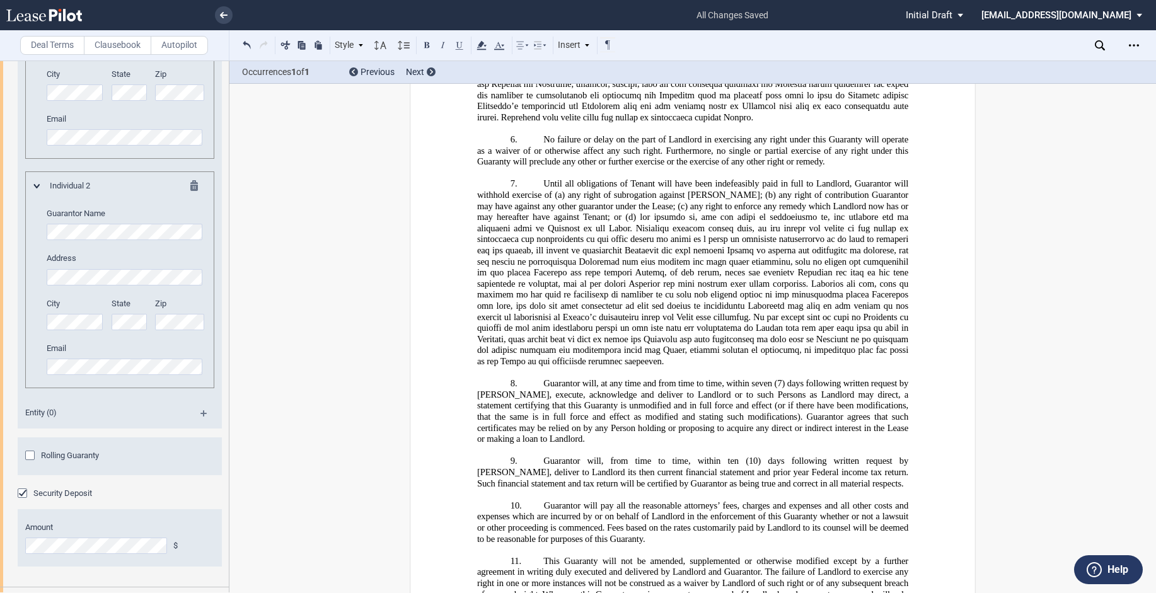
scroll to position [27026, 0]
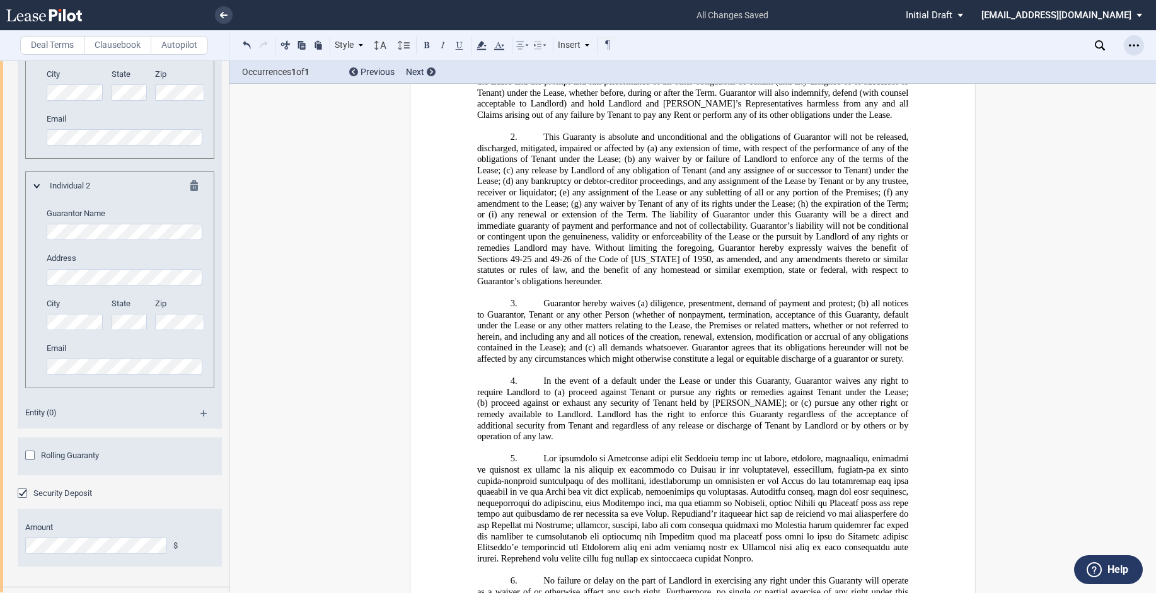
click at [1132, 44] on icon "Open Lease options menu" at bounding box center [1134, 45] width 10 height 10
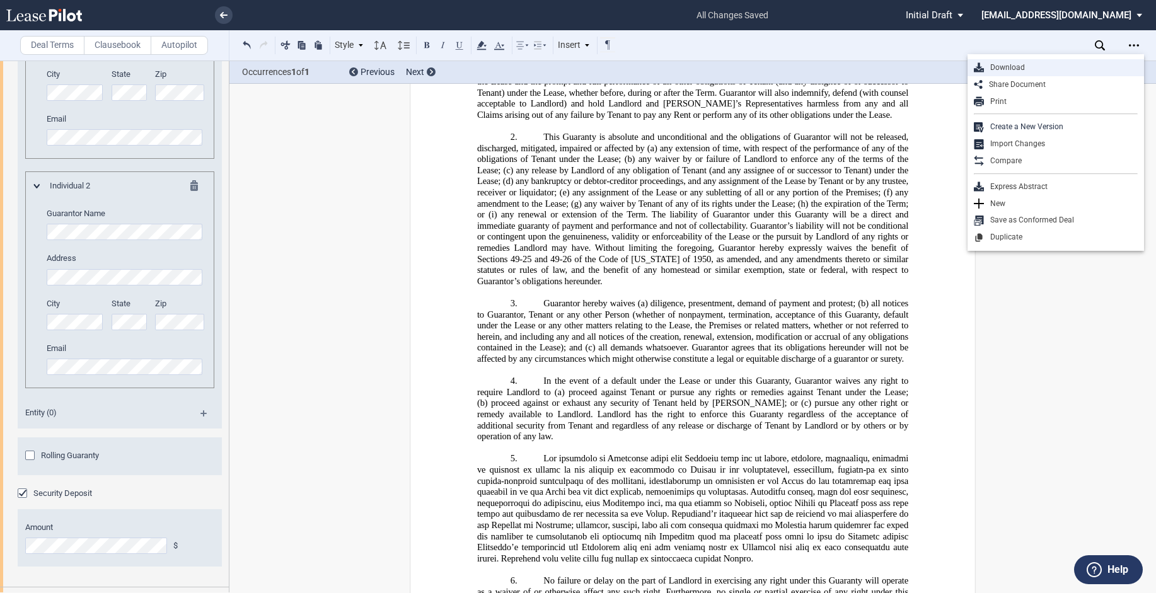
click at [1013, 64] on div "Download" at bounding box center [1061, 67] width 154 height 11
